Goal: Find contact information: Find contact information

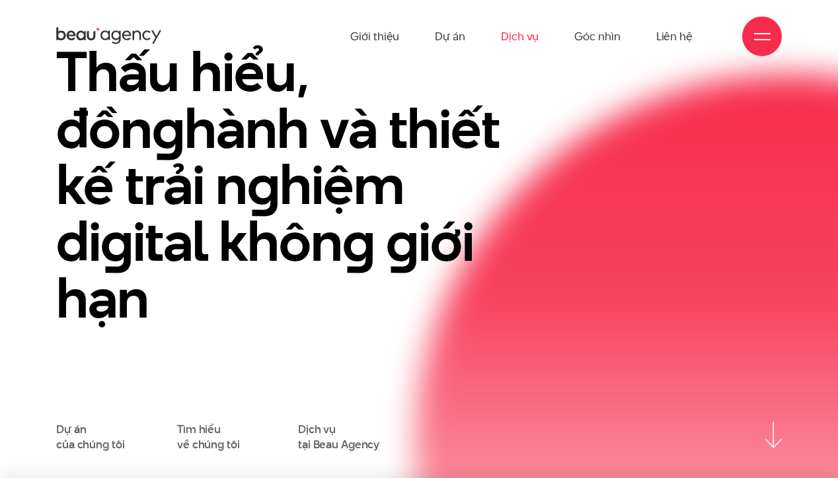
click at [525, 34] on link "Dịch vụ" at bounding box center [520, 36] width 38 height 73
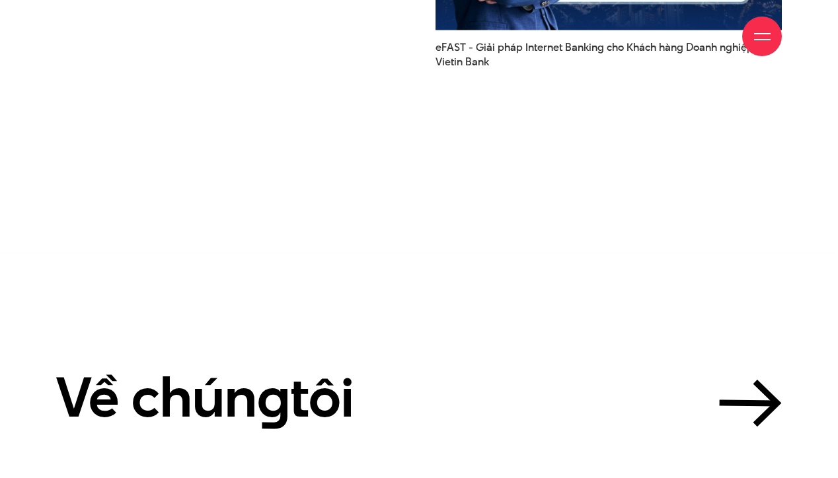
scroll to position [3700, 0]
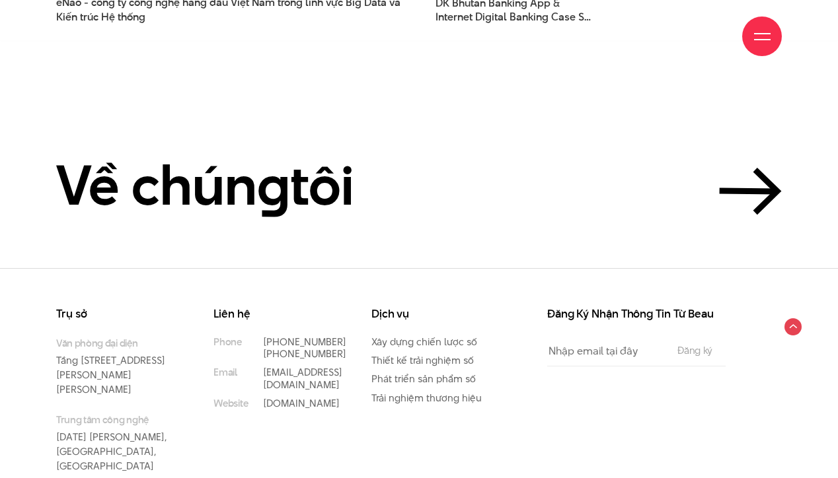
drag, startPoint x: 287, startPoint y: 301, endPoint x: 257, endPoint y: 291, distance: 31.8
click at [257, 336] on li "Phone [PHONE_NUMBER] [PHONE_NUMBER]" at bounding box center [272, 348] width 118 height 24
copy link "[PHONE_NUMBER]"
drag, startPoint x: 295, startPoint y: 324, endPoint x: 261, endPoint y: 317, distance: 35.1
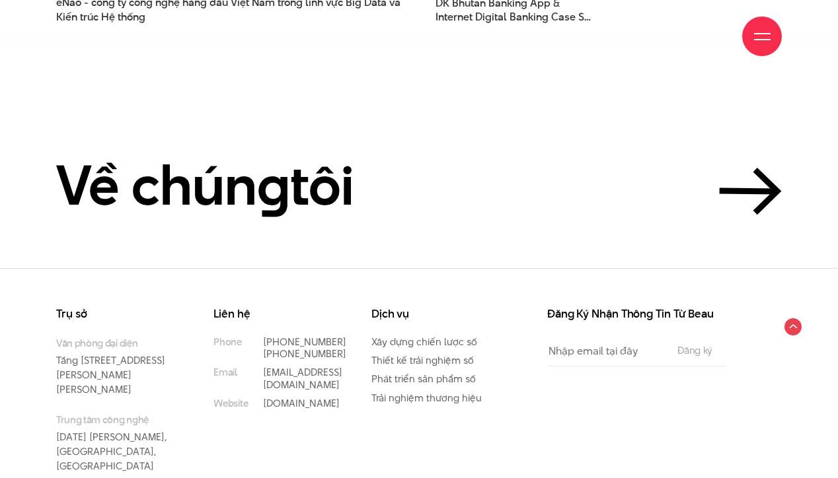
click at [261, 336] on li "Phone [PHONE_NUMBER] [PHONE_NUMBER]" at bounding box center [272, 348] width 118 height 24
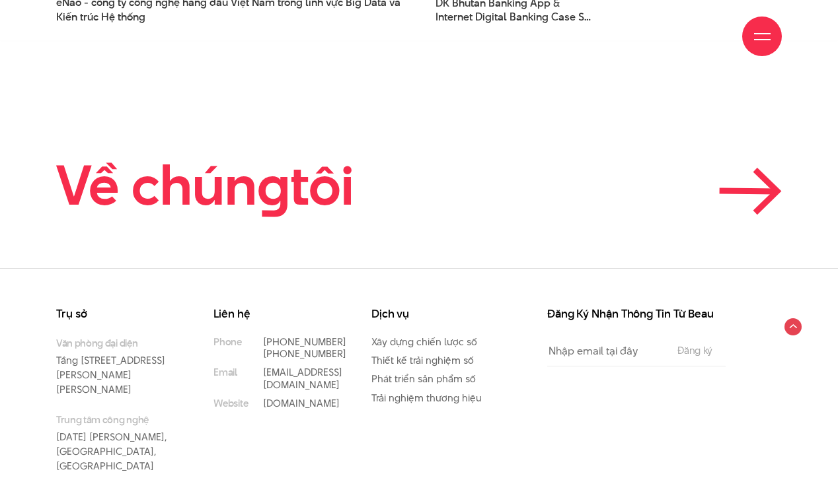
copy link "[PHONE_NUMBER]"
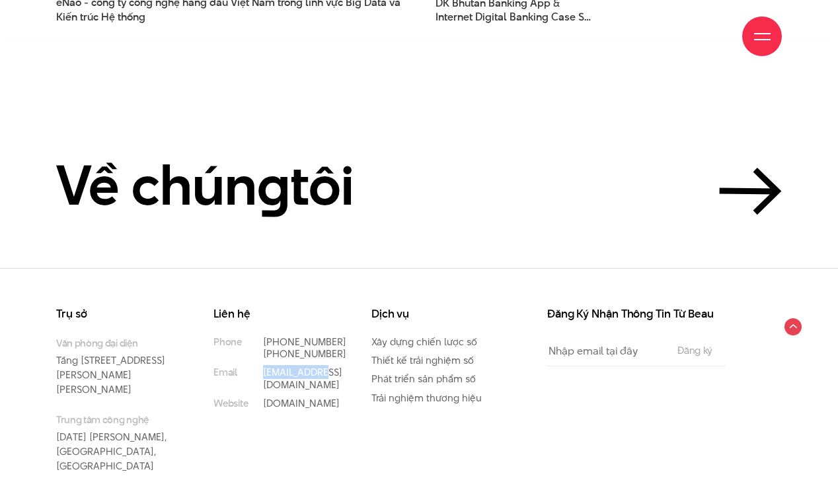
drag, startPoint x: 318, startPoint y: 349, endPoint x: 260, endPoint y: 349, distance: 57.5
click at [260, 367] on li "Email [EMAIL_ADDRESS][DOMAIN_NAME]" at bounding box center [272, 379] width 118 height 24
copy link "[EMAIL_ADDRESS][DOMAIN_NAME]"
